Goal: Task Accomplishment & Management: Use online tool/utility

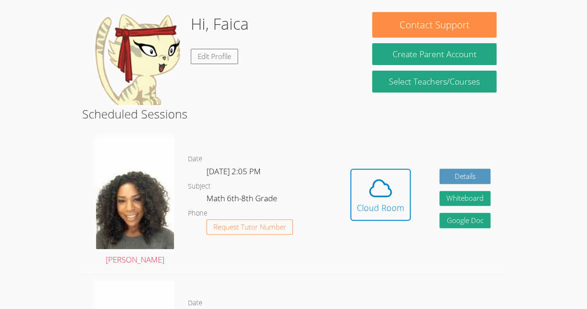
scroll to position [140, 0]
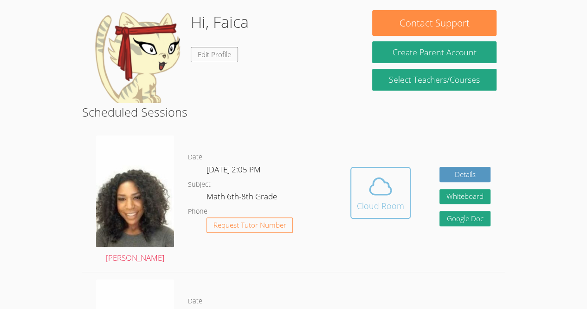
click at [386, 182] on icon at bounding box center [380, 186] width 21 height 16
click at [395, 195] on span at bounding box center [380, 186] width 47 height 26
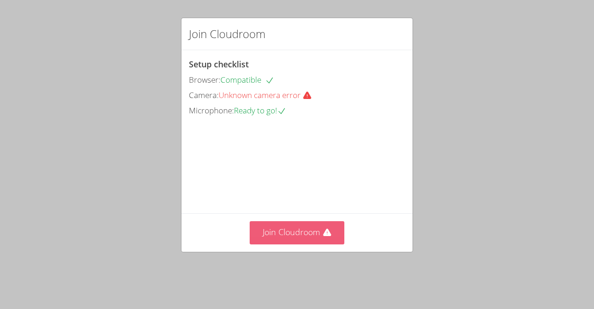
click at [275, 244] on button "Join Cloudroom" at bounding box center [297, 232] width 95 height 23
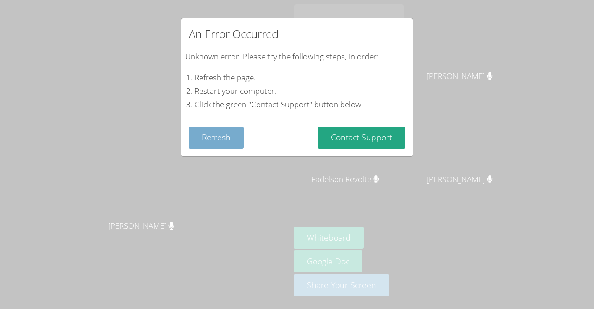
click at [224, 133] on button "Refresh" at bounding box center [216, 138] width 55 height 22
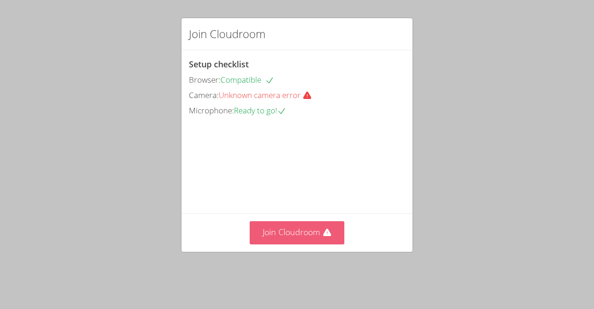
click at [313, 244] on button "Join Cloudroom" at bounding box center [297, 232] width 95 height 23
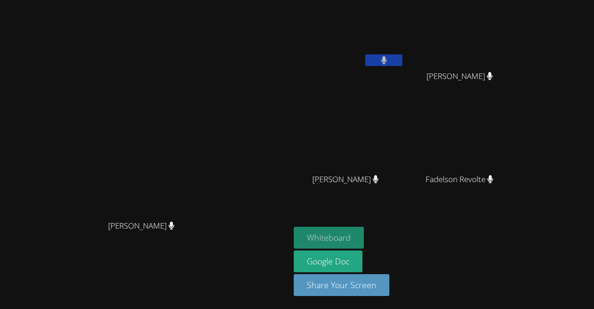
click at [364, 245] on button "Whiteboard" at bounding box center [329, 237] width 70 height 22
click at [518, 258] on div "Whiteboard Google Doc Share Your Screen" at bounding box center [406, 264] width 225 height 77
click at [402, 64] on button at bounding box center [383, 60] width 37 height 12
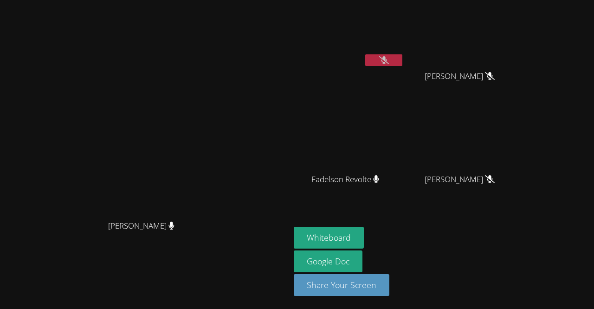
click at [389, 57] on icon at bounding box center [384, 60] width 10 height 8
click at [387, 60] on icon at bounding box center [384, 60] width 6 height 8
click at [389, 57] on icon at bounding box center [384, 60] width 10 height 8
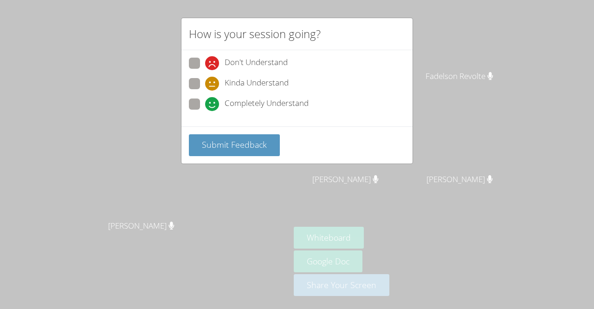
click at [205, 111] on span at bounding box center [205, 111] width 0 height 0
click at [205, 99] on input "Completely Understand" at bounding box center [209, 102] width 8 height 8
radio input "true"
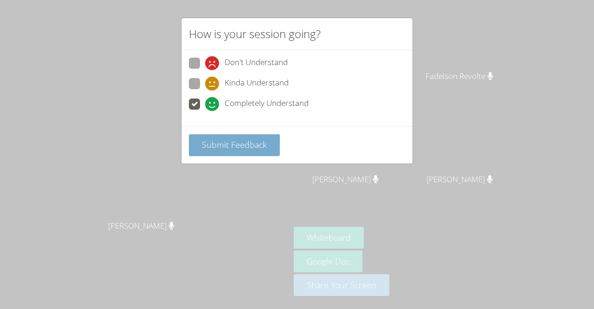
click at [228, 134] on button "Submit Feedback" at bounding box center [234, 145] width 91 height 22
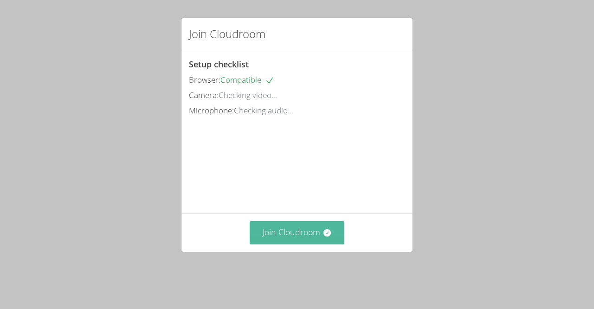
click at [316, 244] on button "Join Cloudroom" at bounding box center [297, 232] width 95 height 23
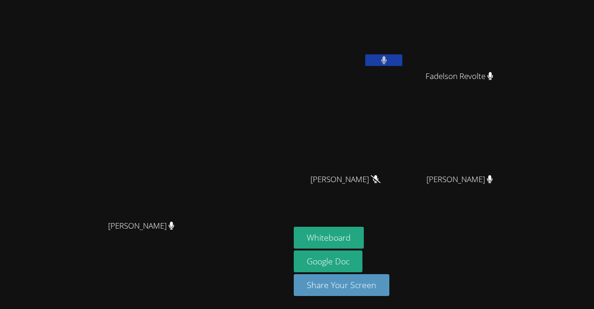
click at [387, 58] on icon at bounding box center [384, 60] width 6 height 8
click at [402, 65] on button at bounding box center [383, 60] width 37 height 12
click at [518, 161] on video at bounding box center [463, 138] width 110 height 62
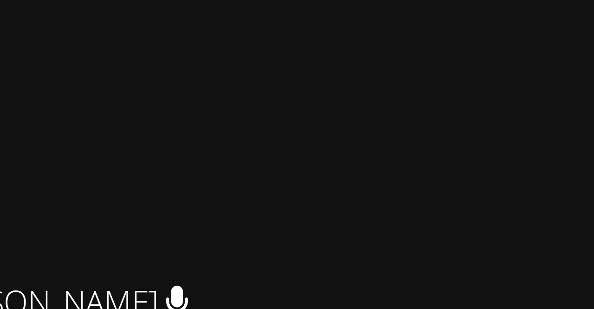
click at [518, 150] on video at bounding box center [463, 138] width 110 height 62
click at [518, 153] on video at bounding box center [463, 138] width 110 height 62
click at [518, 154] on video at bounding box center [463, 138] width 110 height 62
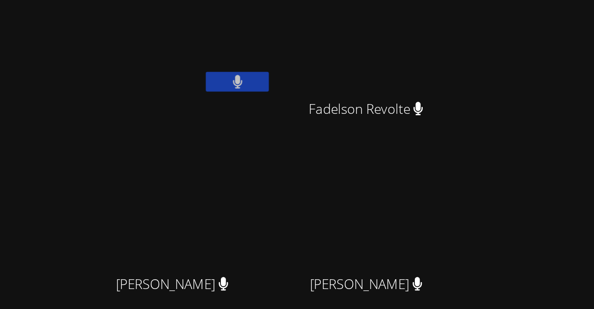
click at [518, 118] on video at bounding box center [463, 138] width 110 height 62
